Goal: Task Accomplishment & Management: Manage account settings

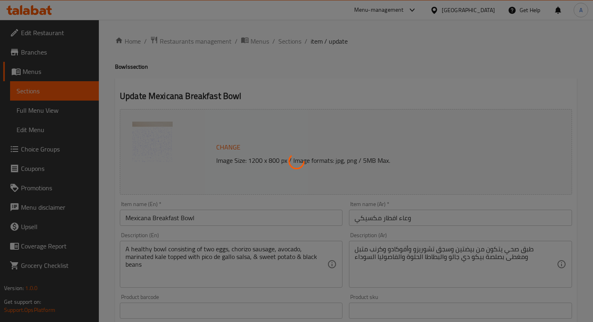
type input "الإضافات"
type input "0"
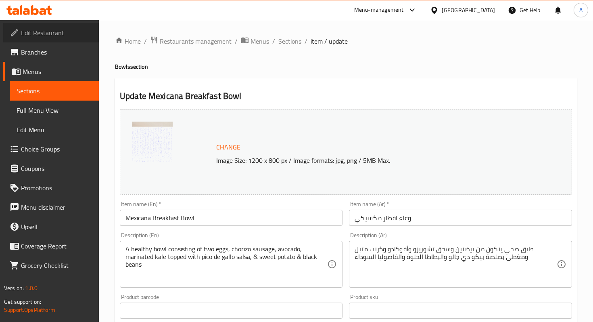
click at [45, 37] on span "Edit Restaurant" at bounding box center [56, 33] width 71 height 10
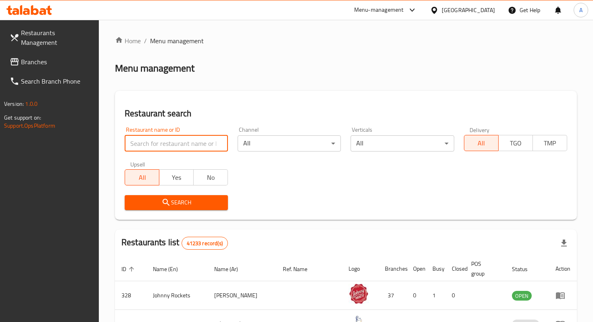
click at [206, 151] on input "search" at bounding box center [176, 143] width 103 height 16
type input "raf cafe"
click button "Search" at bounding box center [176, 202] width 103 height 15
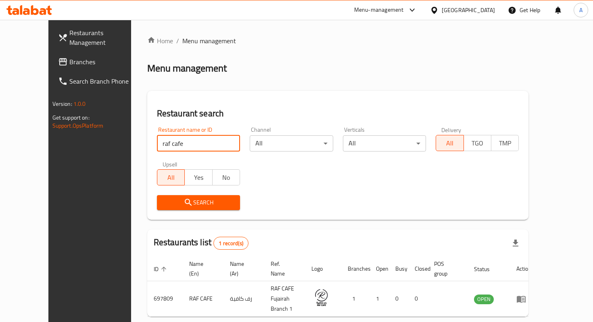
scroll to position [32, 0]
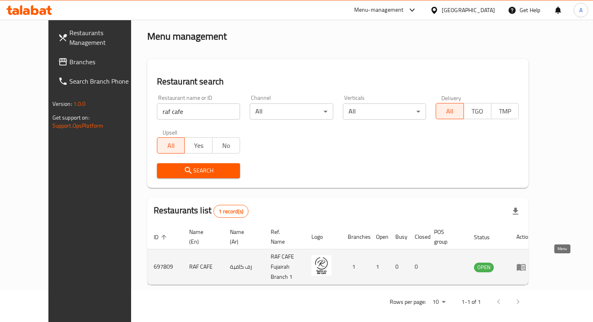
click at [526, 267] on icon "enhanced table" at bounding box center [522, 267] width 10 height 10
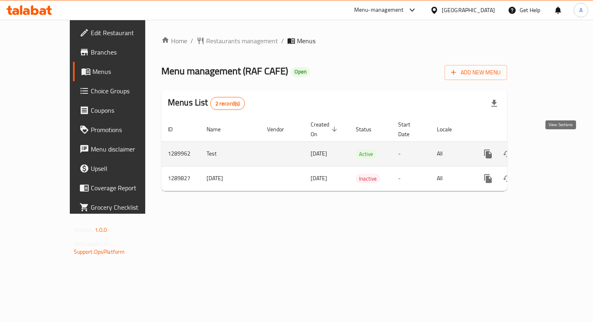
click at [551, 149] on icon "enhanced table" at bounding box center [547, 154] width 10 height 10
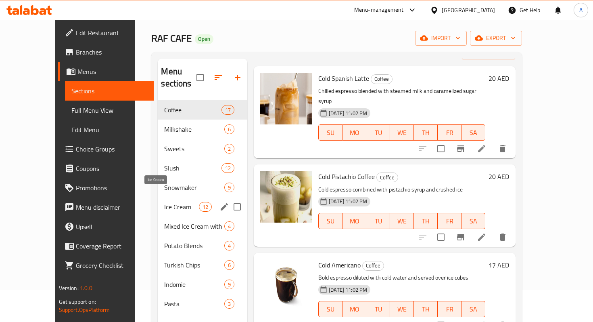
scroll to position [38, 0]
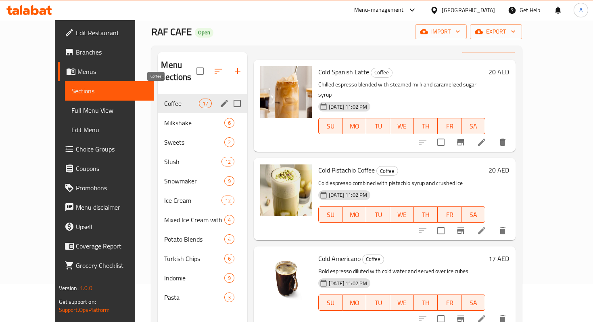
click at [172, 98] on span "Coffee" at bounding box center [181, 103] width 34 height 10
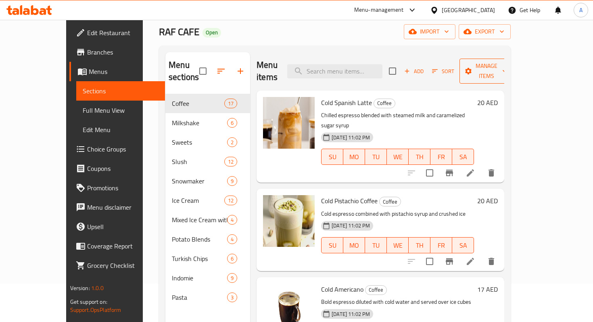
click at [507, 67] on span "Manage items" at bounding box center [486, 71] width 41 height 20
click at [476, 54] on div at bounding box center [296, 161] width 593 height 322
click at [401, 68] on input "checkbox" at bounding box center [392, 71] width 17 height 17
checkbox input "true"
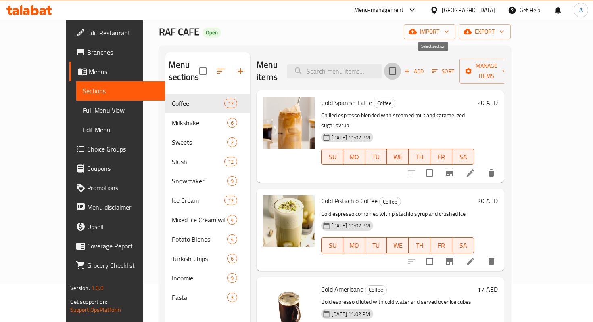
checkbox input "true"
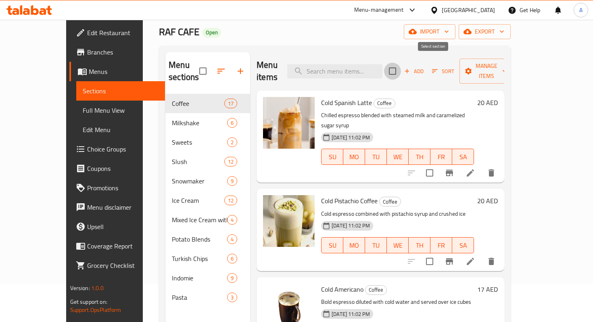
checkbox input "true"
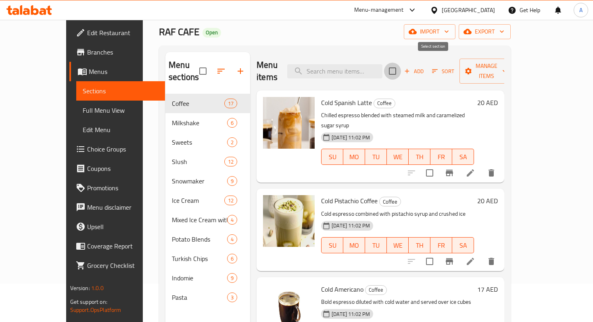
checkbox input "true"
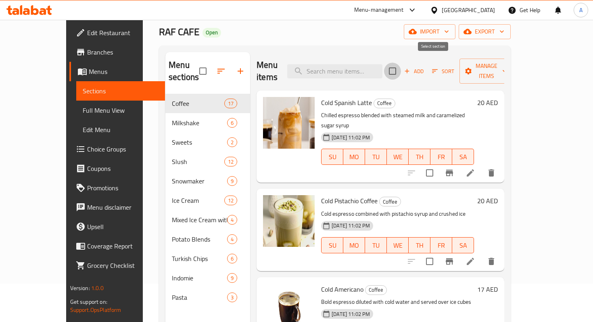
checkbox input "true"
click at [507, 69] on span "Manage items" at bounding box center [486, 71] width 41 height 20
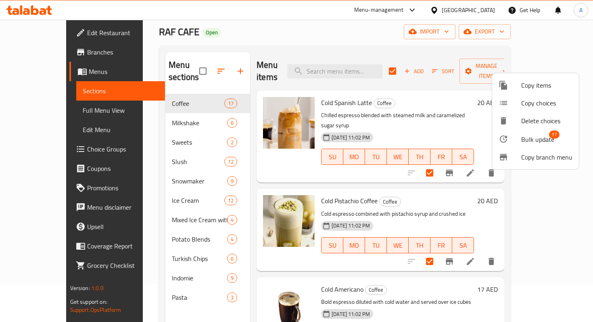
click at [540, 141] on span "Bulk update" at bounding box center [537, 139] width 33 height 10
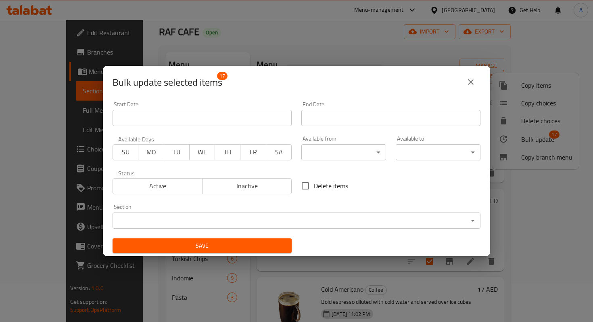
scroll to position [2, 0]
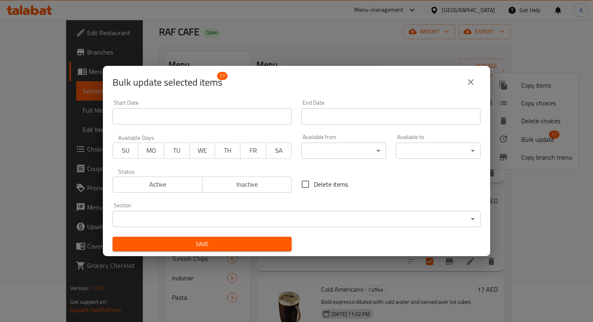
click at [471, 83] on icon "close" at bounding box center [471, 82] width 10 height 10
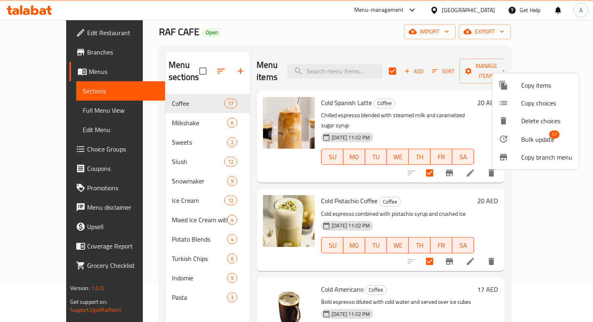
click at [151, 97] on div at bounding box center [296, 161] width 593 height 322
click at [172, 98] on span "Coffee" at bounding box center [198, 103] width 52 height 10
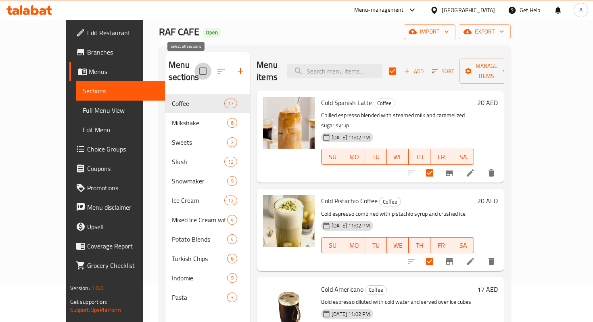
click at [195, 68] on input "checkbox" at bounding box center [203, 71] width 17 height 17
checkbox input "true"
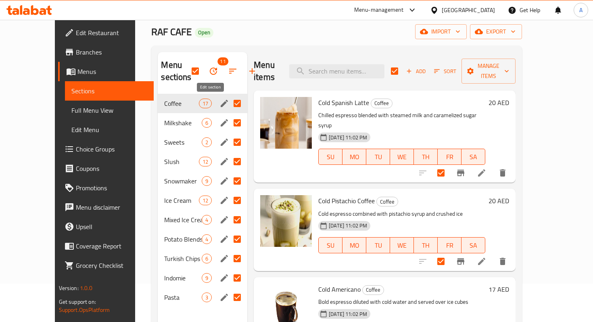
click at [221, 107] on icon "edit" at bounding box center [224, 103] width 7 height 7
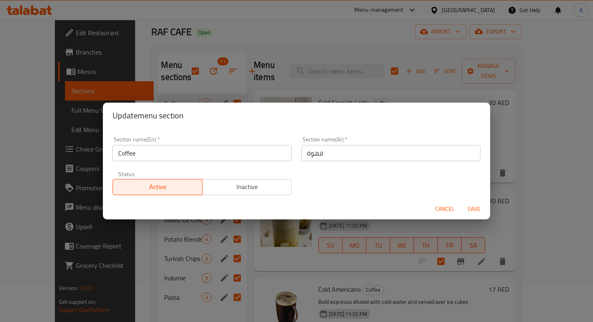
click at [241, 189] on span "Inactive" at bounding box center [247, 187] width 83 height 12
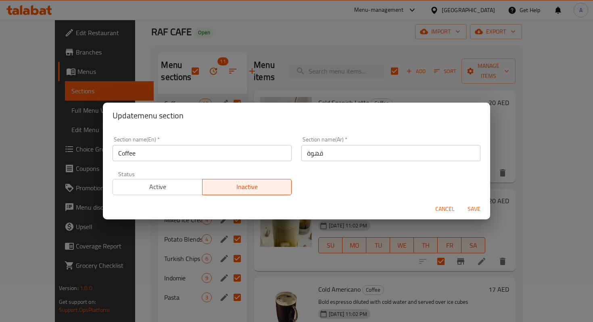
click at [470, 209] on span "Save" at bounding box center [474, 209] width 19 height 10
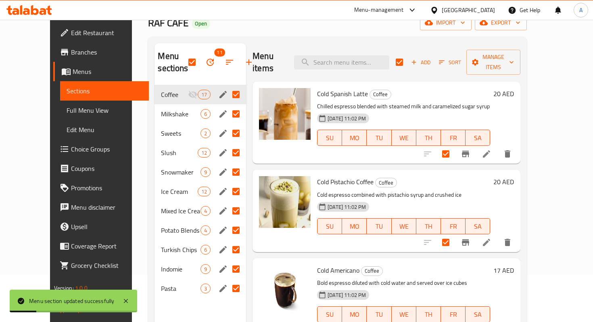
scroll to position [52, 0]
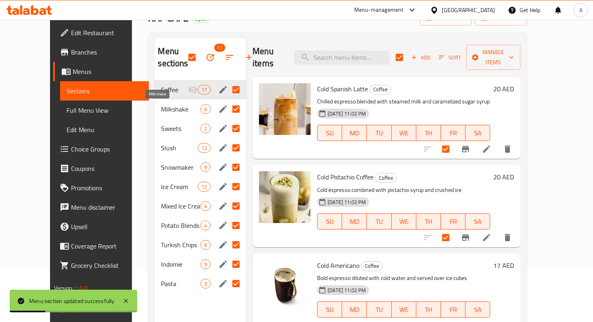
click at [166, 111] on span "Milkshake" at bounding box center [181, 109] width 40 height 10
checkbox input "false"
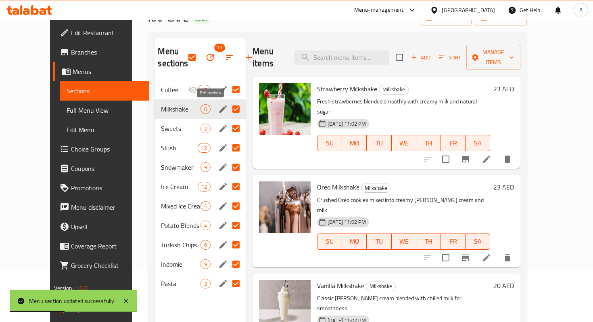
click at [220, 107] on icon "edit" at bounding box center [223, 108] width 7 height 7
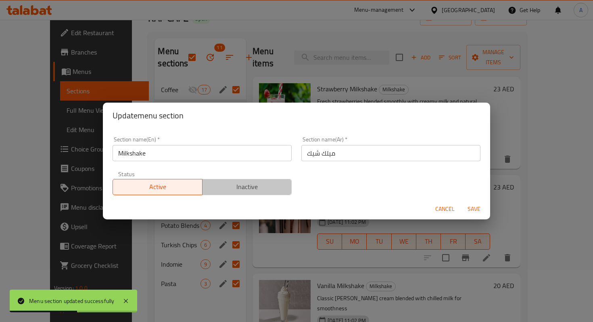
click at [224, 192] on span "Inactive" at bounding box center [247, 187] width 83 height 12
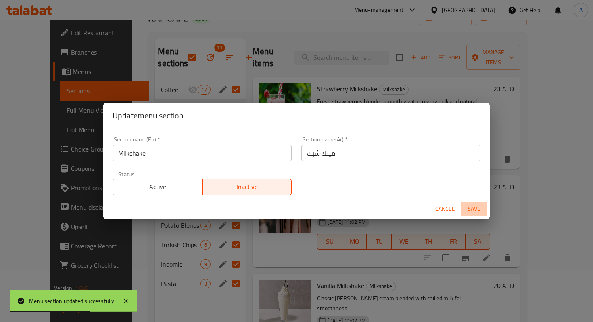
click at [472, 206] on span "Save" at bounding box center [474, 209] width 19 height 10
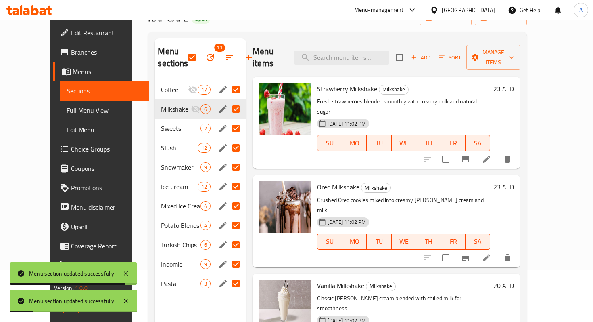
click at [255, 33] on div "Menu sections 11 Coffee 17 Milkshake 6 Sweets 2 Slush 12 Snowmaker 9 Ice Cream …" at bounding box center [337, 199] width 379 height 335
click at [219, 28] on div "Home / Restaurants management / Menus / Sections RAF CAFE Open import export Me…" at bounding box center [337, 175] width 379 height 383
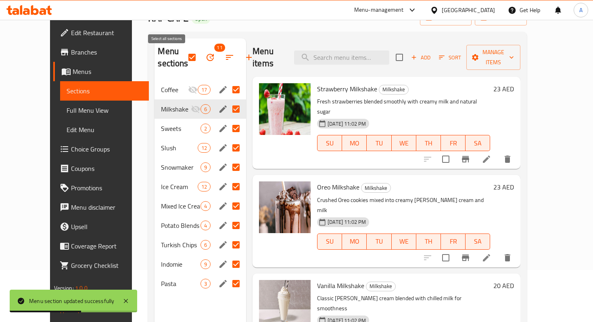
click at [184, 54] on input "checkbox" at bounding box center [192, 57] width 17 height 17
checkbox input "false"
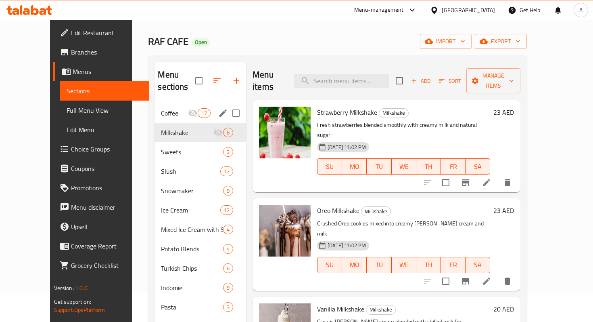
scroll to position [28, 0]
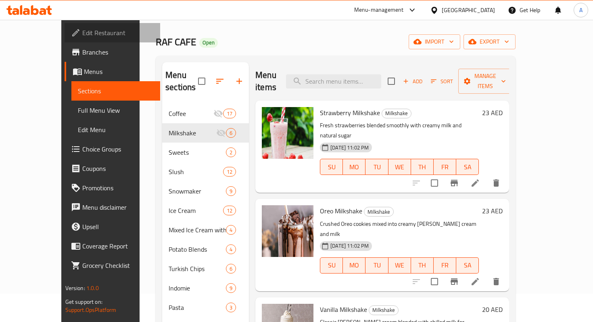
click at [82, 35] on span "Edit Restaurant" at bounding box center [117, 33] width 71 height 10
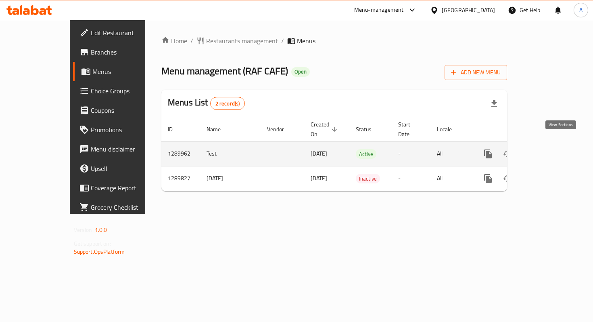
click at [551, 149] on icon "enhanced table" at bounding box center [547, 154] width 10 height 10
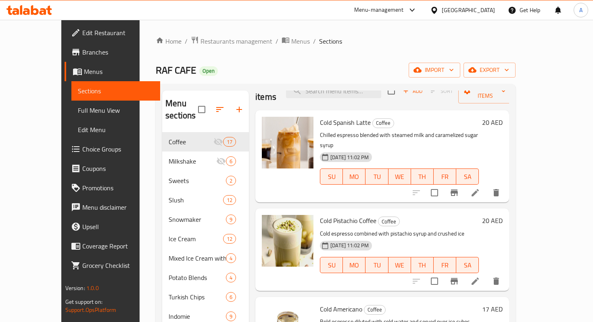
scroll to position [21, 0]
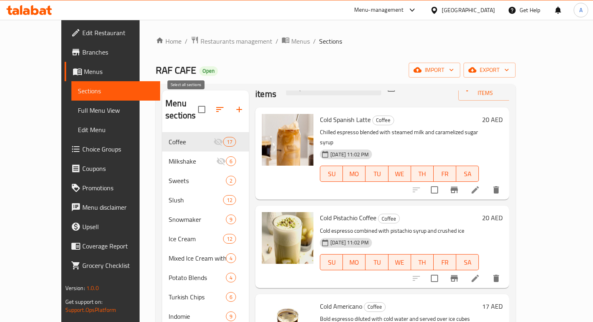
click at [193, 101] on input "checkbox" at bounding box center [201, 109] width 17 height 17
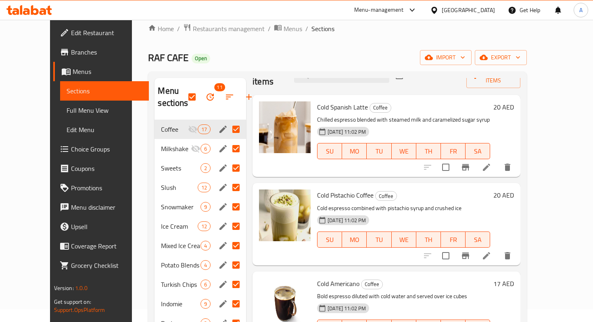
scroll to position [15, 0]
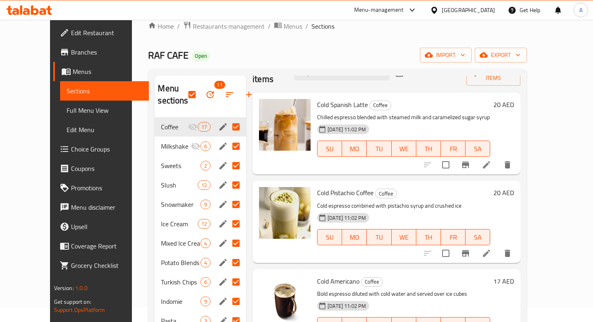
click at [205, 53] on div "RAF CAFE Open import export" at bounding box center [337, 55] width 379 height 15
click at [521, 56] on span "export" at bounding box center [500, 55] width 39 height 10
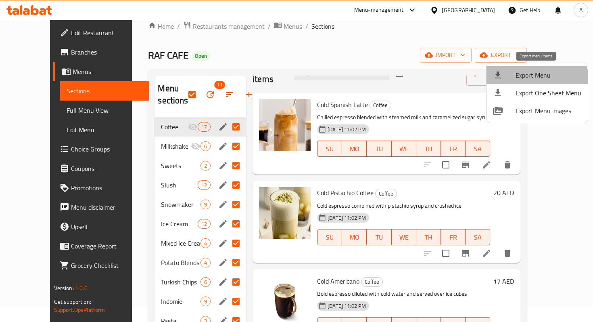
click at [536, 80] on span "Export Menu" at bounding box center [549, 75] width 66 height 10
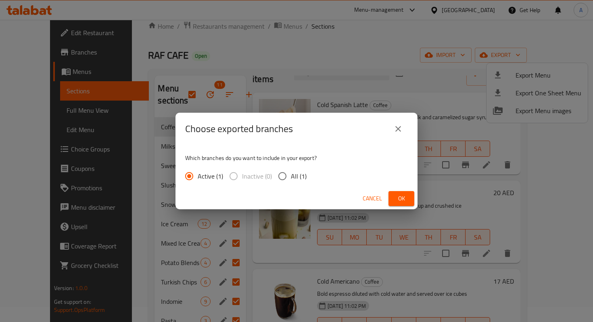
click at [411, 194] on button "Ok" at bounding box center [402, 198] width 26 height 15
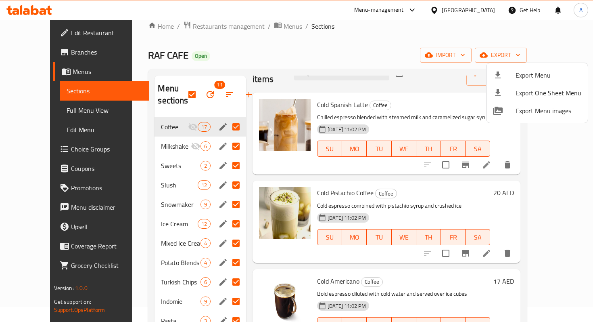
click at [272, 41] on div at bounding box center [296, 161] width 593 height 322
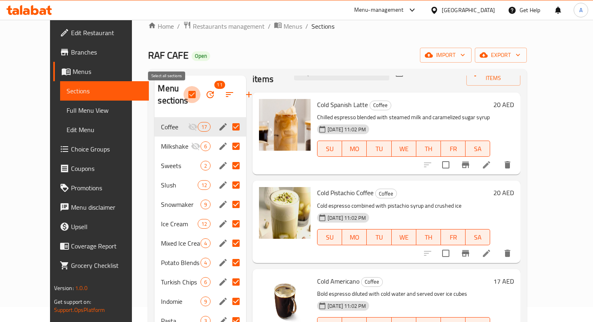
click at [184, 94] on input "checkbox" at bounding box center [192, 94] width 17 height 17
checkbox input "false"
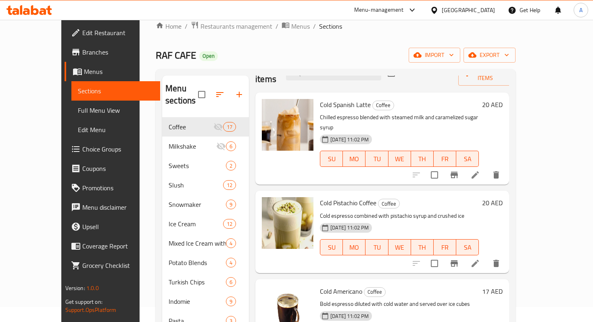
click at [214, 59] on div "RAF CAFE Open import export" at bounding box center [336, 55] width 360 height 15
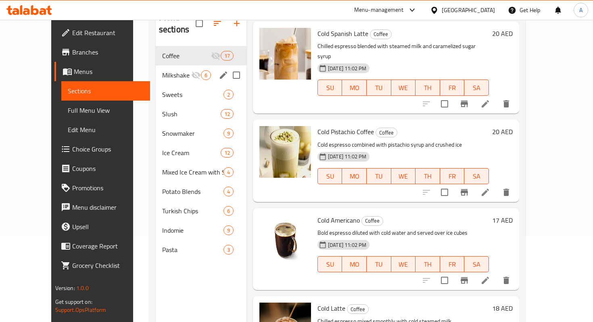
scroll to position [0, 0]
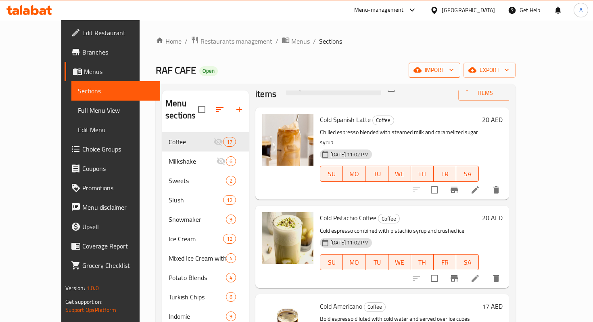
click at [454, 71] on span "import" at bounding box center [434, 70] width 39 height 10
click at [448, 42] on div at bounding box center [296, 161] width 593 height 322
click at [509, 71] on span "export" at bounding box center [489, 70] width 39 height 10
click at [544, 90] on span "Export Menu" at bounding box center [549, 90] width 66 height 10
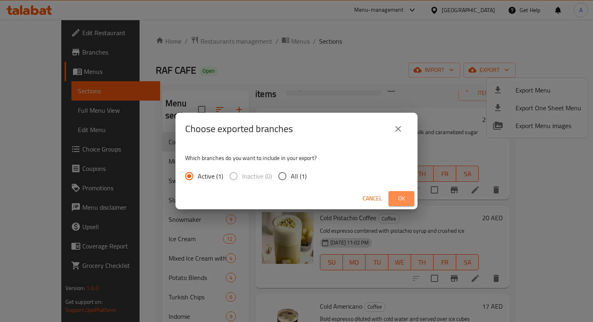
click at [409, 202] on button "Ok" at bounding box center [402, 198] width 26 height 15
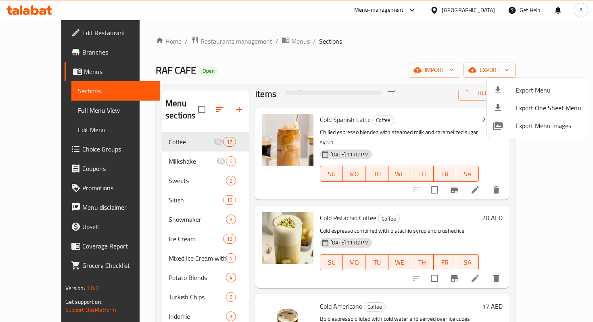
click at [392, 47] on div at bounding box center [296, 161] width 593 height 322
click at [509, 69] on span "export" at bounding box center [489, 70] width 39 height 10
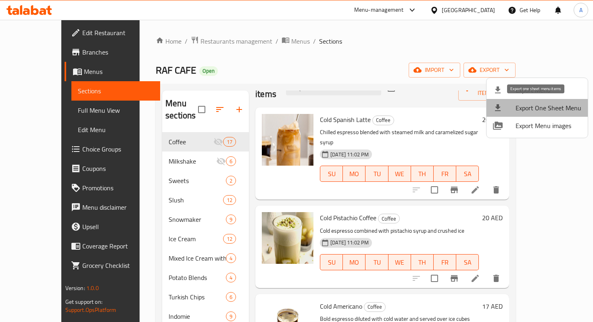
click at [552, 107] on span "Export One Sheet Menu" at bounding box center [549, 108] width 66 height 10
